Goal: Communication & Community: Share content

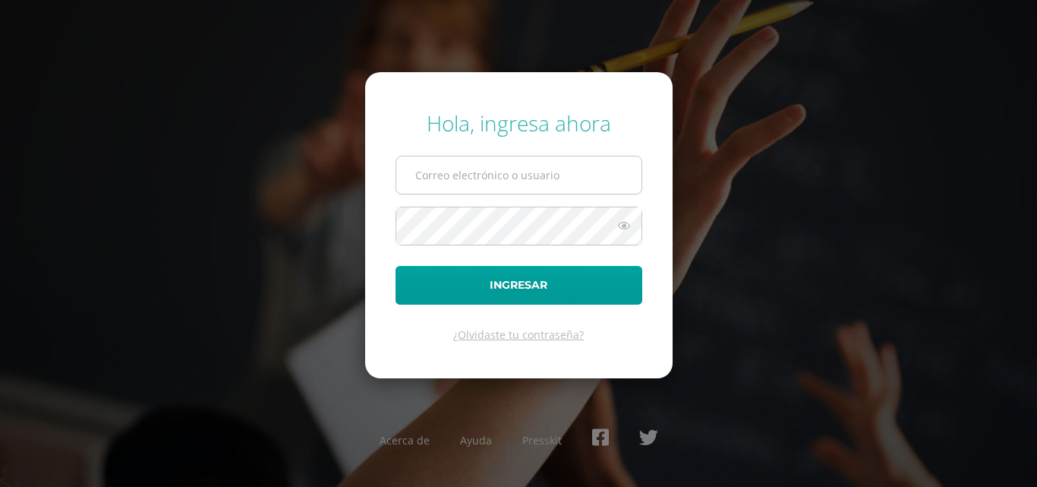
click at [455, 178] on input "text" at bounding box center [518, 174] width 245 height 37
type input "[PERSON_NAME][EMAIL_ADDRESS][DOMAIN_NAME]"
click at [395, 266] on button "Ingresar" at bounding box center [518, 285] width 247 height 39
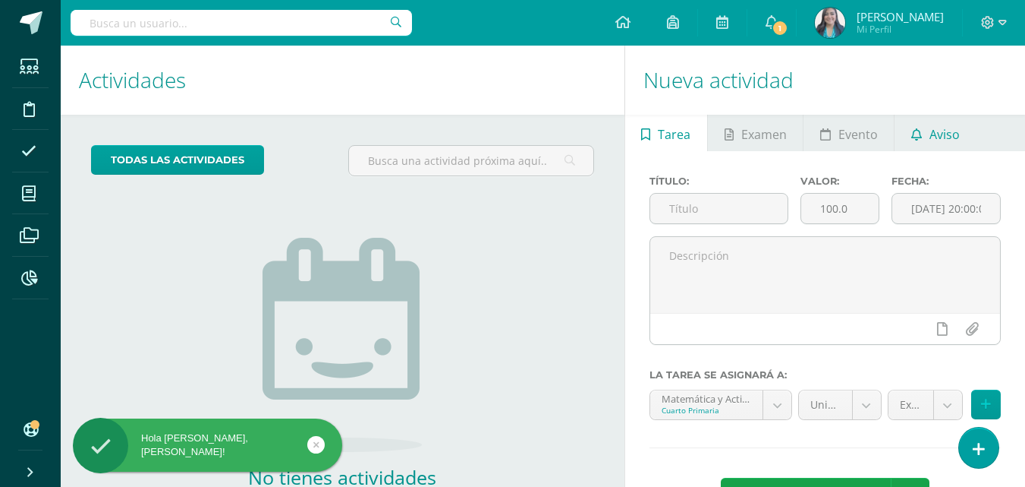
click at [938, 132] on span "Aviso" at bounding box center [945, 134] width 30 height 36
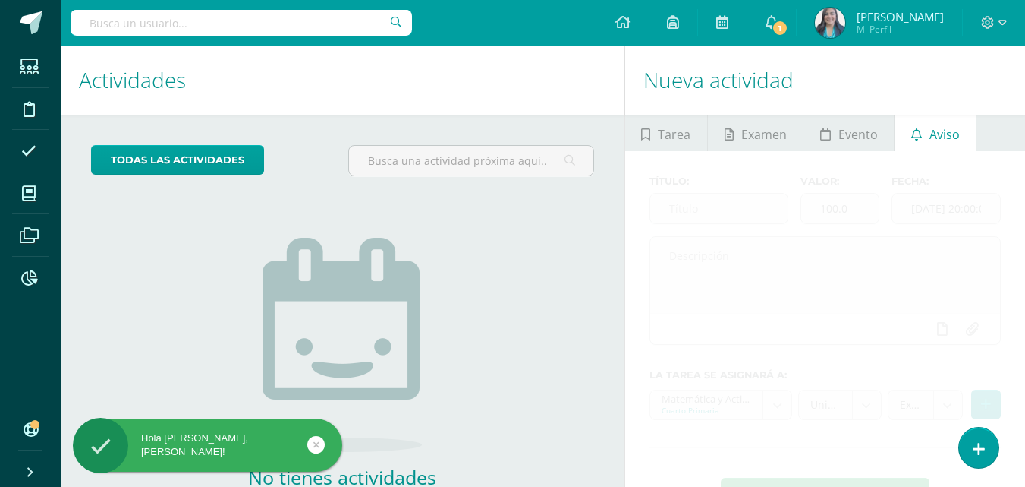
scroll to position [97, 0]
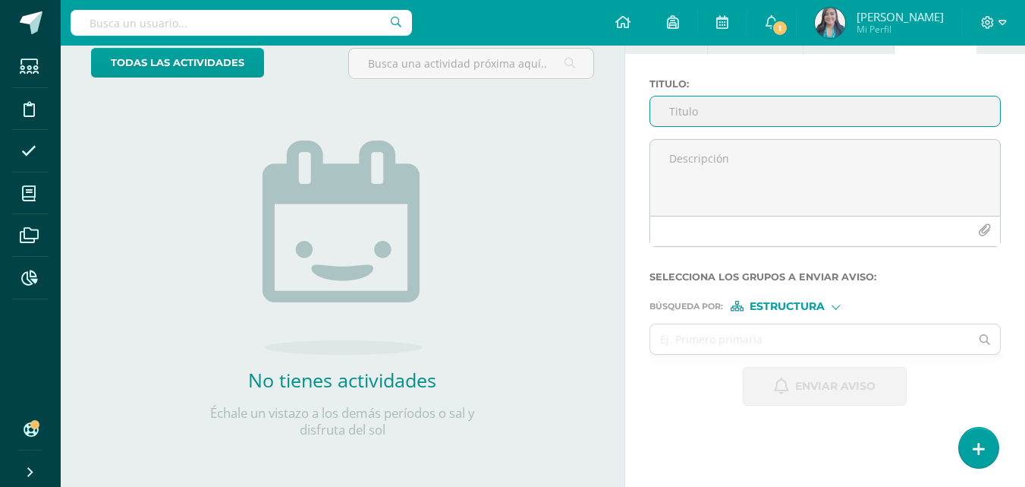
click at [927, 109] on input "Titulo :" at bounding box center [825, 111] width 350 height 30
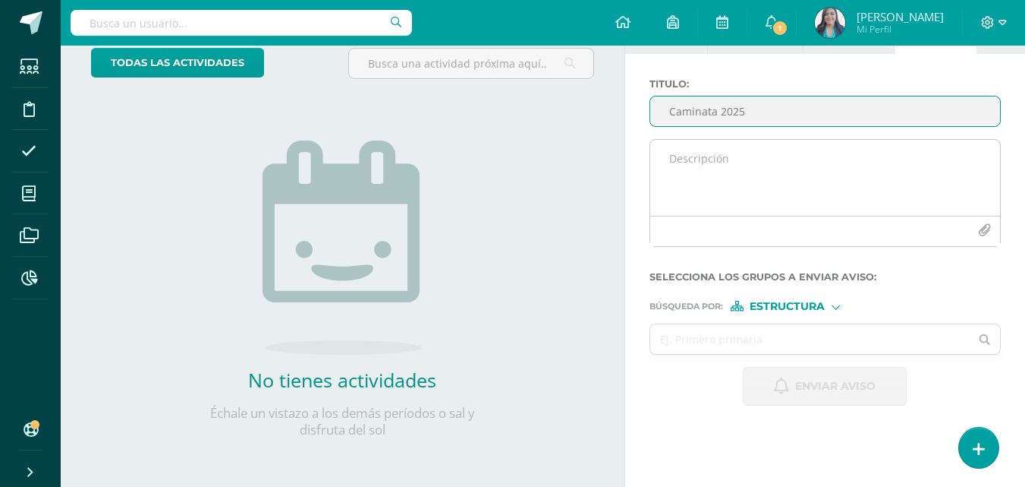
type input "Caminata 2025"
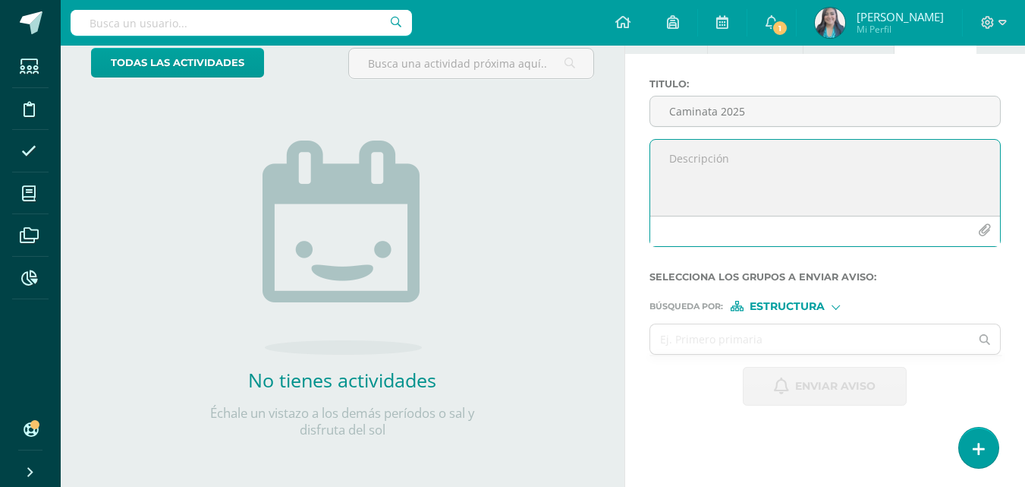
click at [710, 171] on textarea at bounding box center [825, 178] width 350 height 76
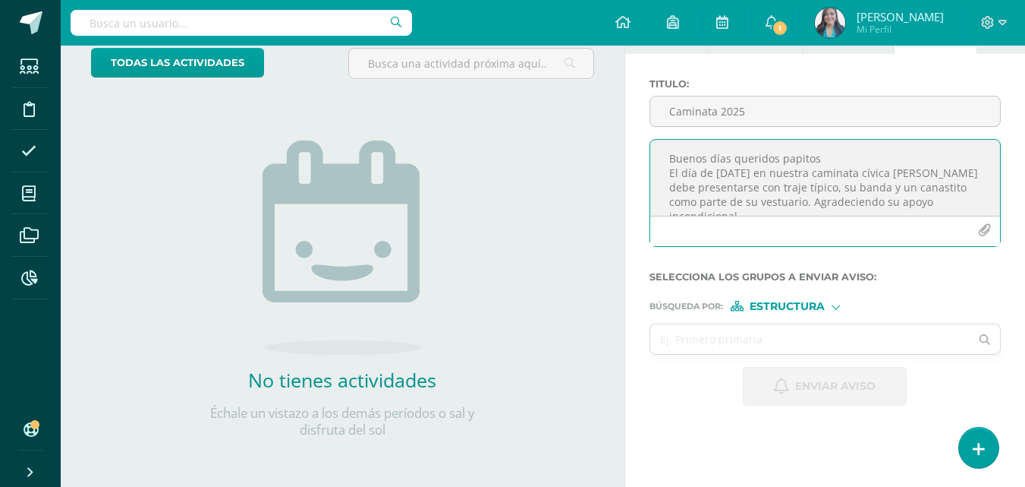
scroll to position [8, 0]
type textarea "Buenos días queridos papitos El día de [DATE] en nuestra caminata cívica [PERSO…"
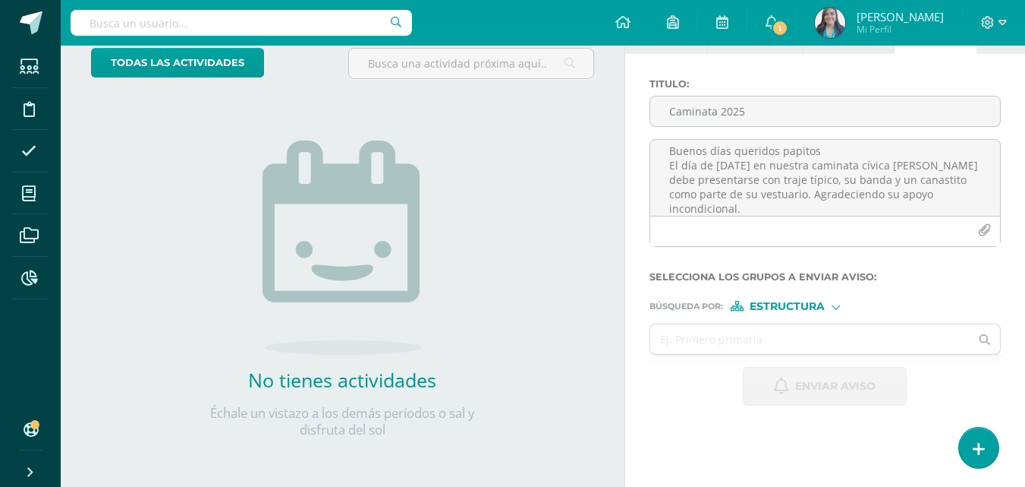
click at [737, 260] on div at bounding box center [822, 265] width 351 height 12
click at [796, 309] on span "Estructura" at bounding box center [787, 306] width 75 height 8
click at [774, 342] on span "Persona" at bounding box center [794, 346] width 55 height 8
click at [774, 342] on input "text" at bounding box center [810, 339] width 320 height 30
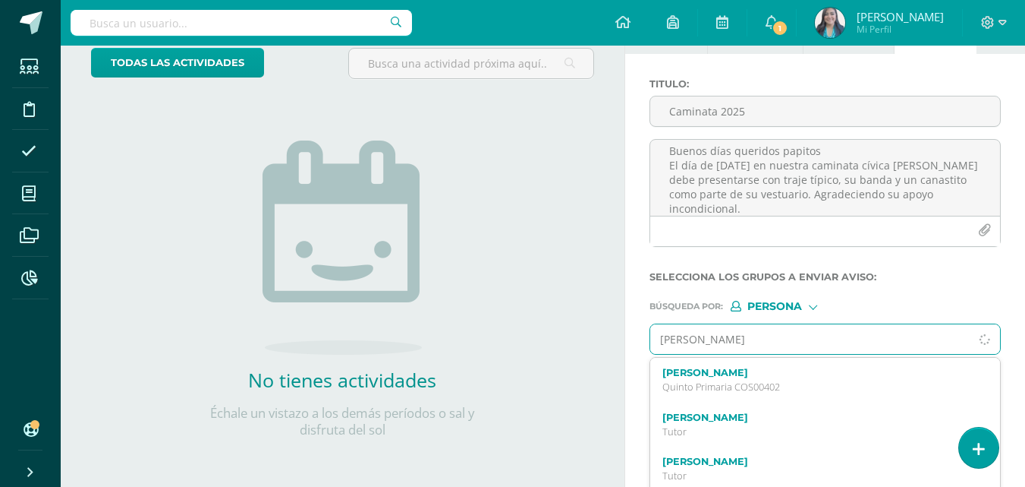
type input "[PERSON_NAME]"
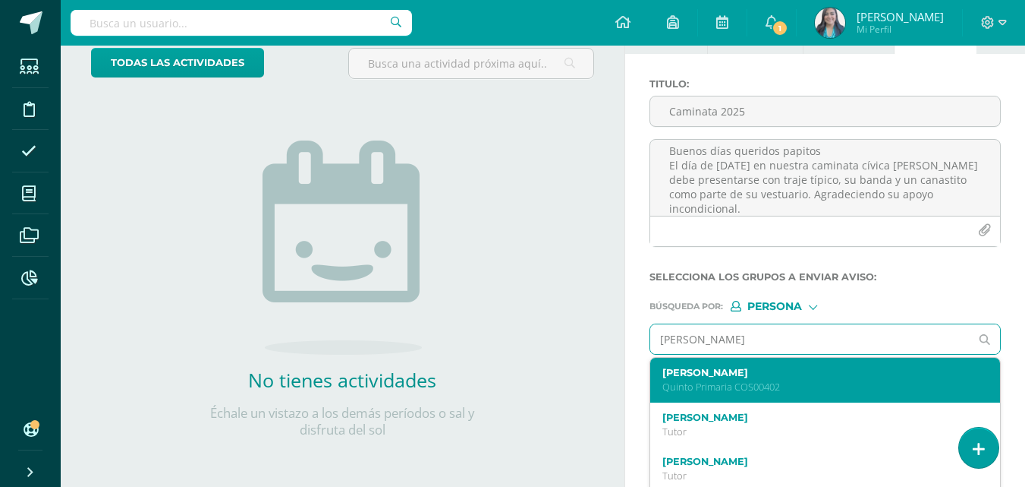
click at [758, 369] on label "[PERSON_NAME]" at bounding box center [819, 372] width 313 height 11
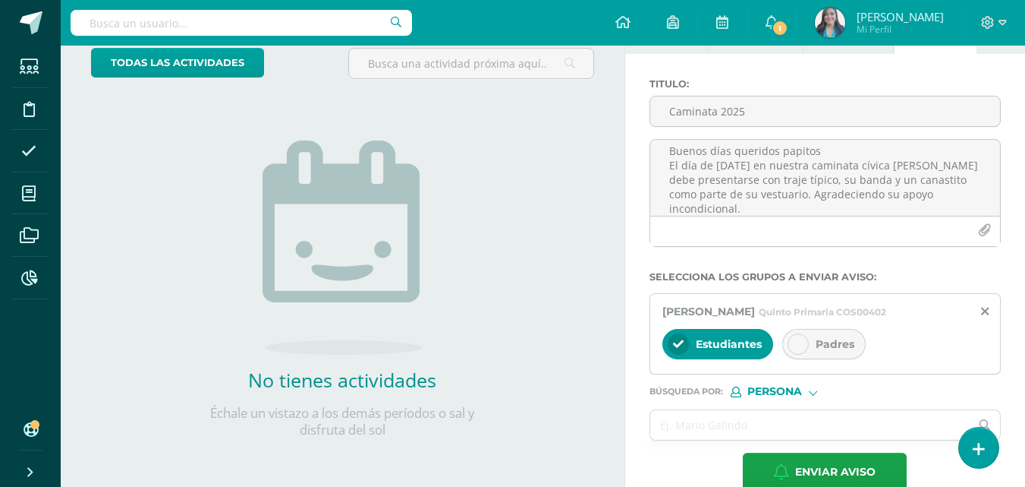
click at [798, 339] on icon at bounding box center [798, 344] width 11 height 11
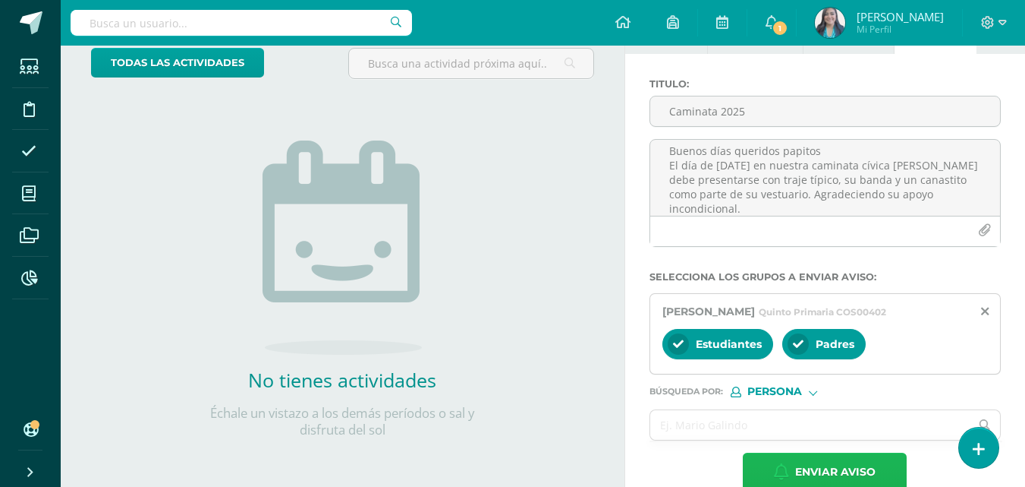
click at [849, 474] on span "Enviar aviso" at bounding box center [835, 471] width 80 height 37
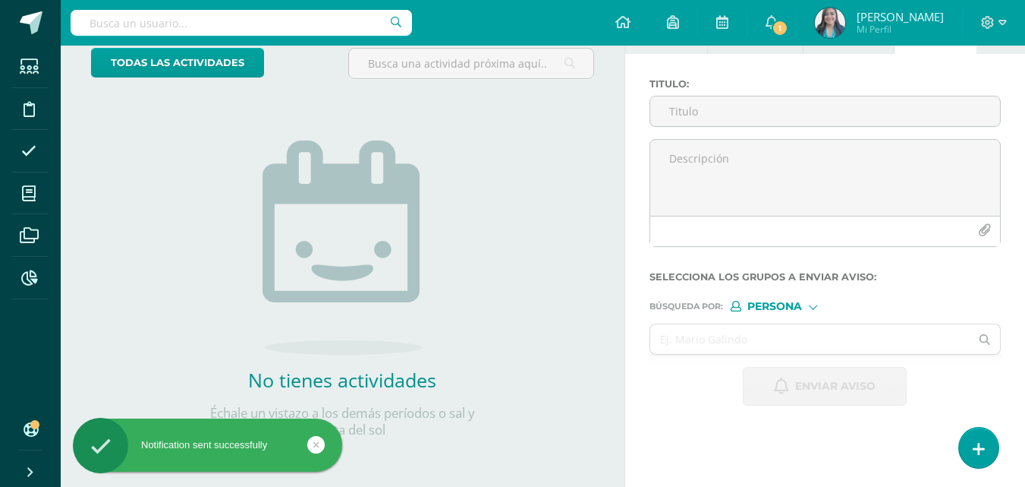
scroll to position [0, 0]
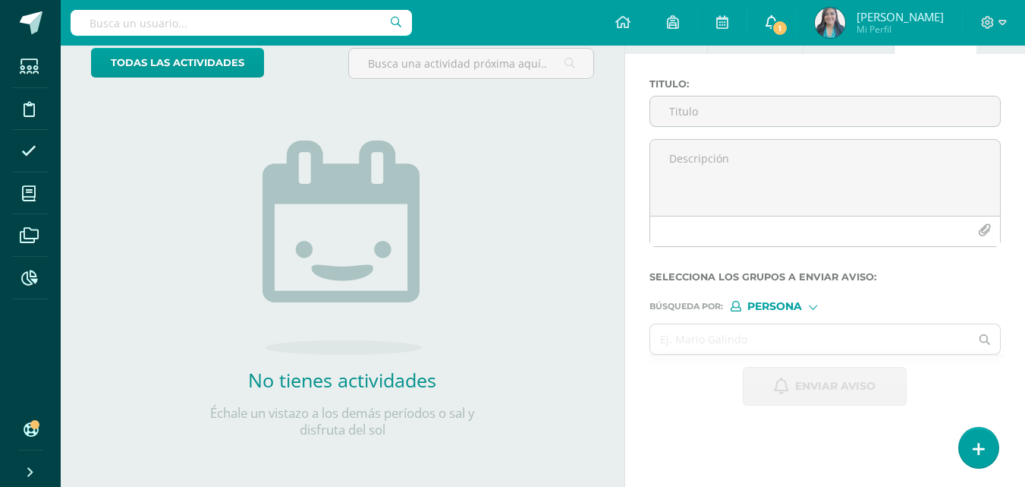
click at [777, 19] on link "1" at bounding box center [772, 23] width 49 height 46
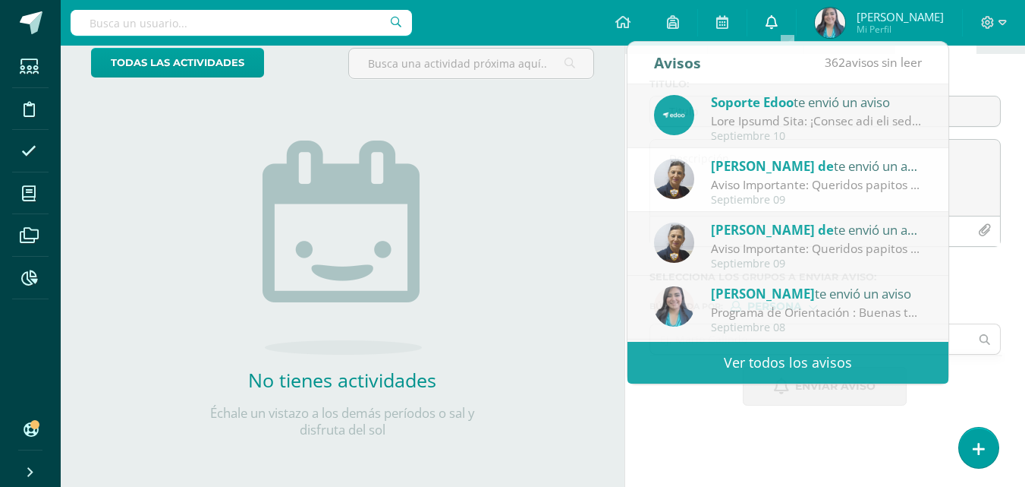
click at [795, 28] on link "0" at bounding box center [772, 23] width 49 height 46
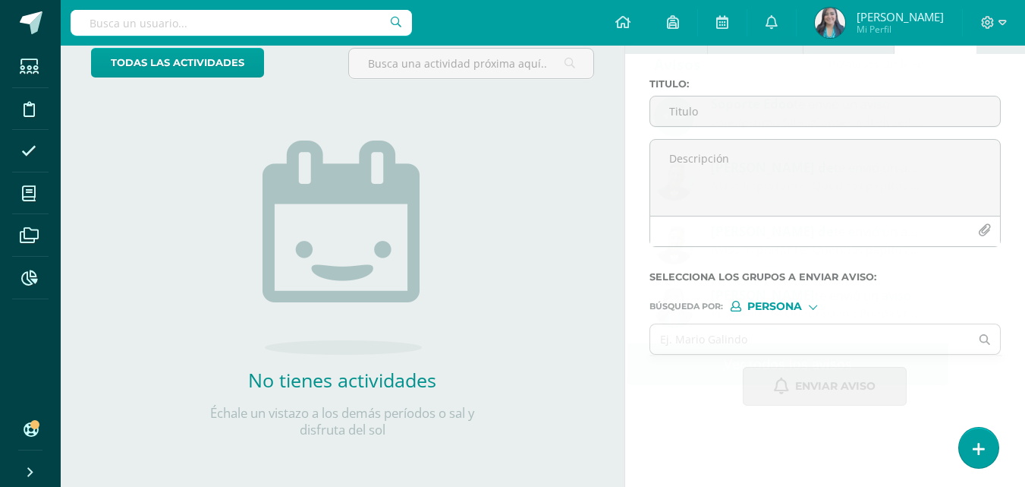
click at [513, 191] on div "todas las Actividades No tienes actividades Échale un vistazo a los demás perío…" at bounding box center [343, 251] width 564 height 469
click at [478, 127] on div "No tienes actividades Échale un vistazo a los demás períodos o sal y disfruta d…" at bounding box center [343, 264] width 304 height 347
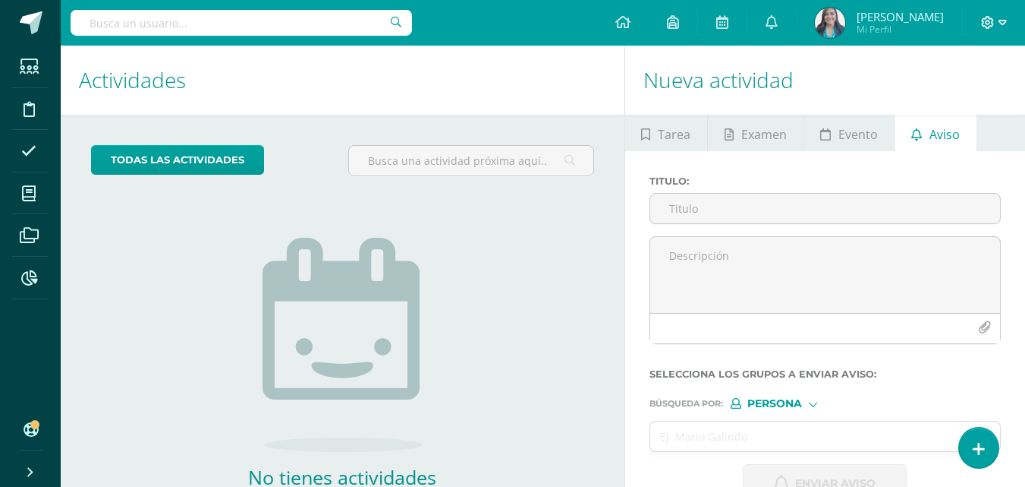
click at [985, 29] on icon at bounding box center [988, 23] width 14 height 14
click at [943, 106] on span "Cerrar sesión" at bounding box center [955, 103] width 68 height 14
